Goal: Information Seeking & Learning: Check status

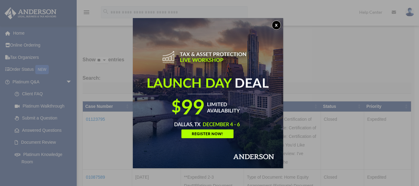
click at [277, 24] on button "x" at bounding box center [276, 25] width 9 height 9
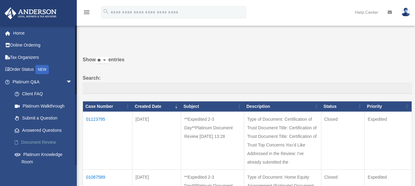
click at [37, 141] on link "Document Review" at bounding box center [45, 143] width 73 height 12
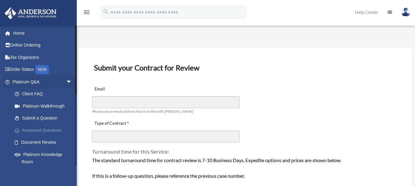
click at [44, 129] on link "Answered Questions" at bounding box center [45, 130] width 73 height 12
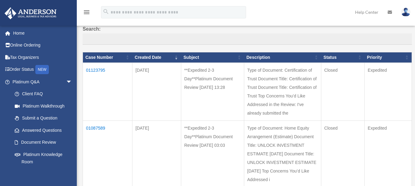
scroll to position [61, 0]
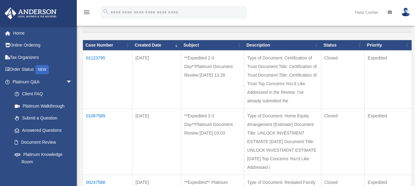
click at [94, 56] on td "01123795" at bounding box center [107, 79] width 49 height 58
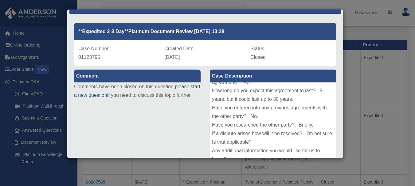
scroll to position [3, 0]
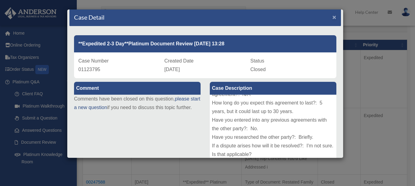
click at [332, 16] on span "×" at bounding box center [334, 17] width 4 height 7
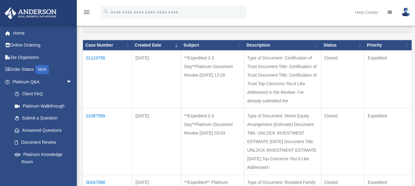
click at [406, 11] on img at bounding box center [405, 12] width 9 height 9
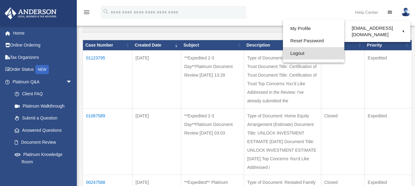
click at [288, 54] on link "Logout" at bounding box center [313, 53] width 61 height 13
